Goal: Navigation & Orientation: Find specific page/section

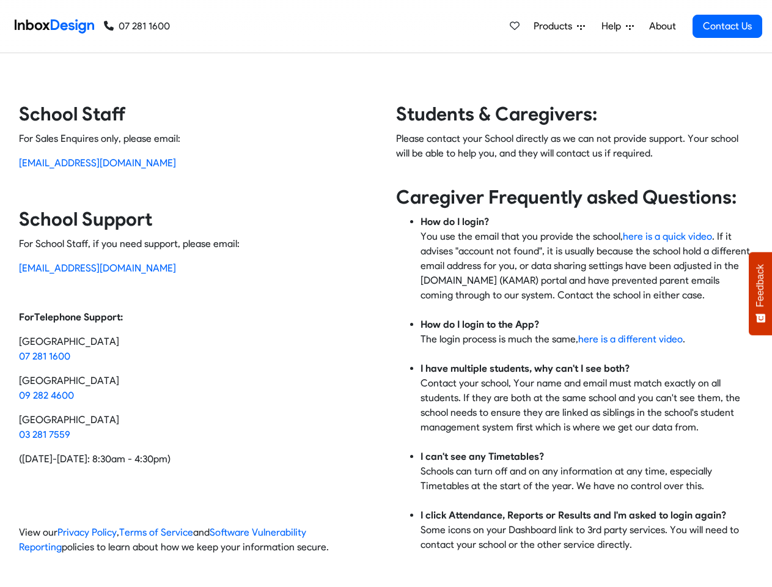
click at [386, 293] on div "Students & Caregivers: Please contact your School directly as we can not provid…" at bounding box center [569, 333] width 367 height 462
click at [560, 26] on span "Products" at bounding box center [554, 26] width 43 height 15
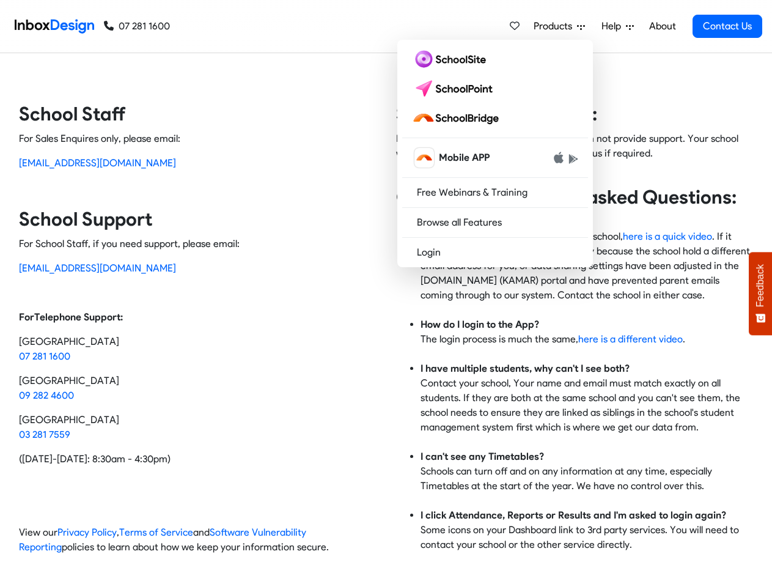
click at [618, 26] on span "Help" at bounding box center [613, 26] width 24 height 15
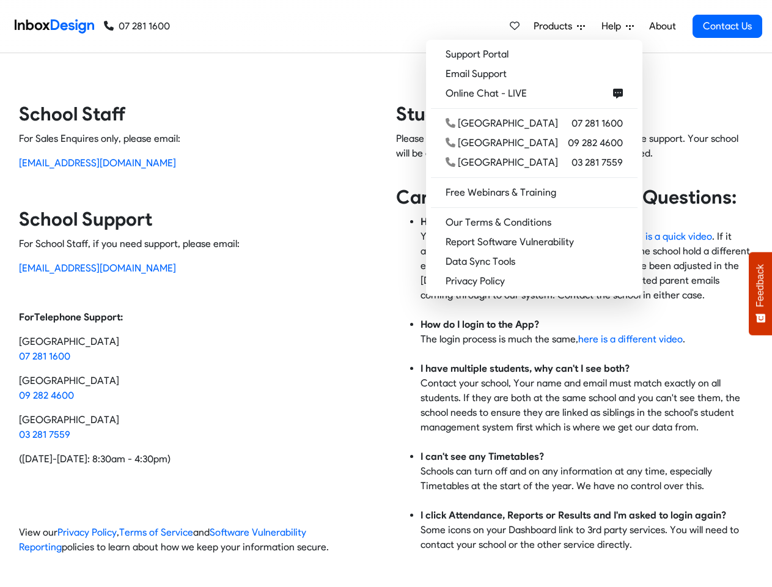
click at [760, 293] on span "Feedback" at bounding box center [760, 285] width 11 height 43
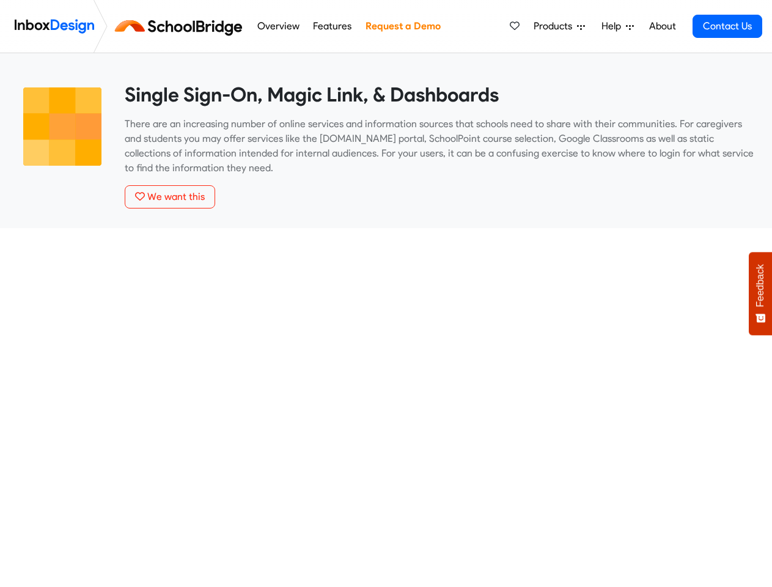
click at [560, 26] on span "Products" at bounding box center [554, 26] width 43 height 15
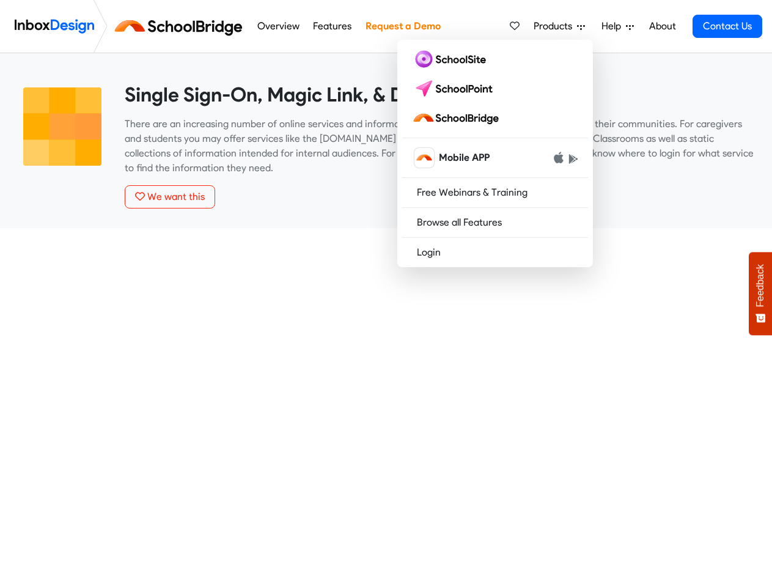
click at [618, 26] on span "Help" at bounding box center [613, 26] width 24 height 15
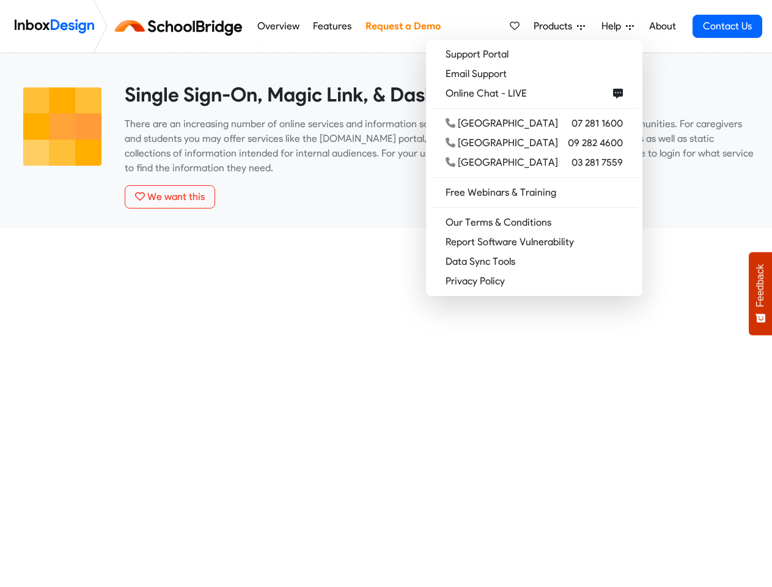
click at [760, 293] on span "Feedback" at bounding box center [760, 285] width 11 height 43
